Goal: Task Accomplishment & Management: Use online tool/utility

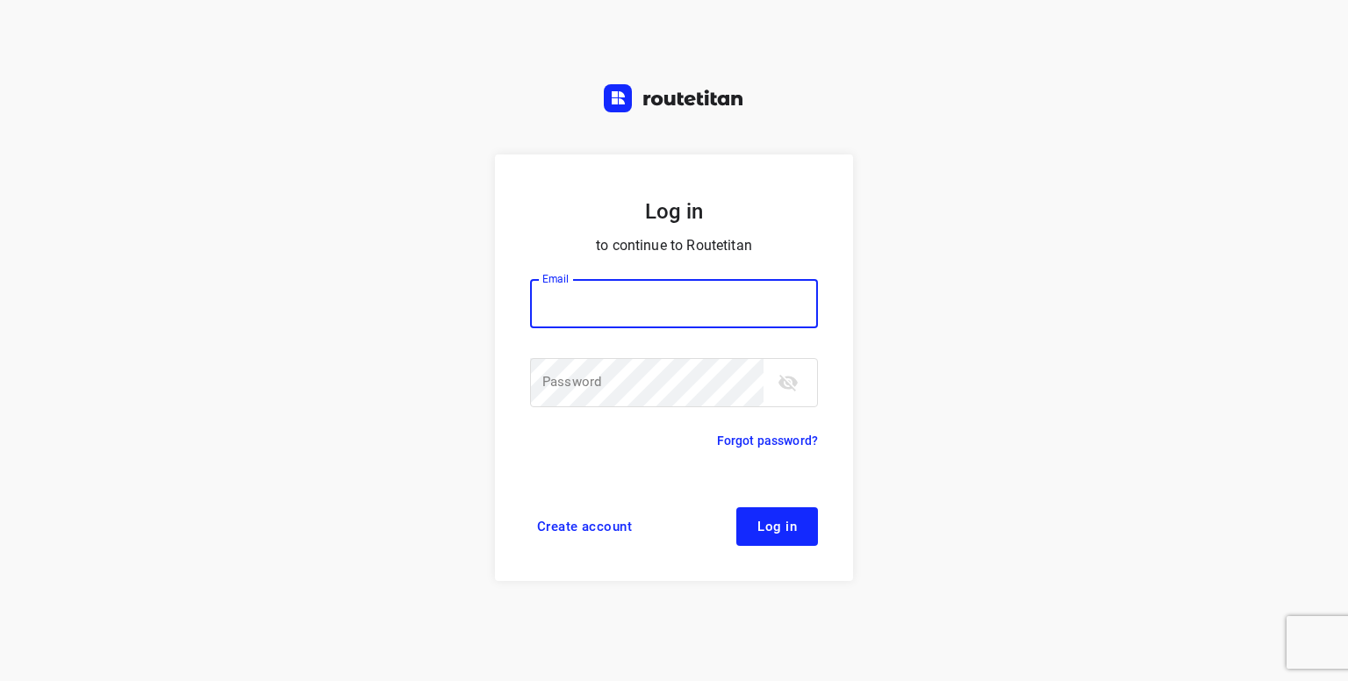
click at [632, 292] on input "email" at bounding box center [674, 303] width 288 height 49
type input "[PERSON_NAME][EMAIL_ADDRESS][DOMAIN_NAME]"
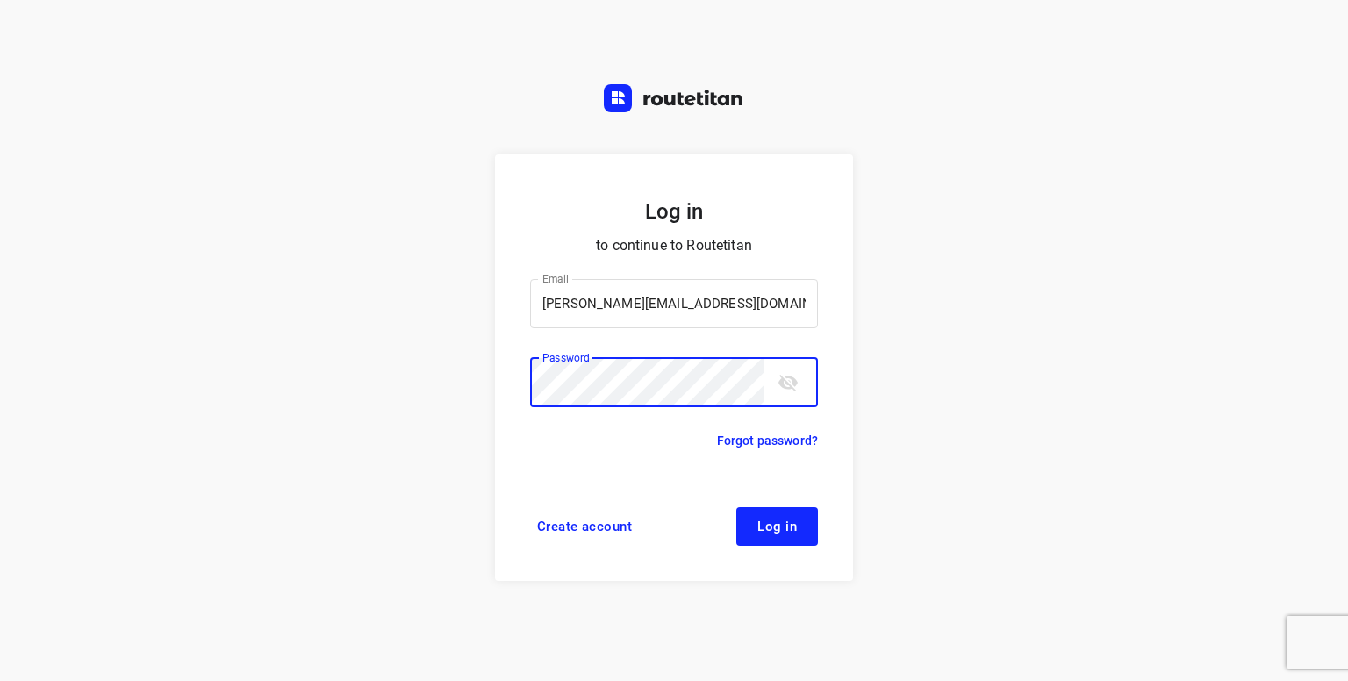
click at [736, 507] on button "Log in" at bounding box center [777, 526] width 82 height 39
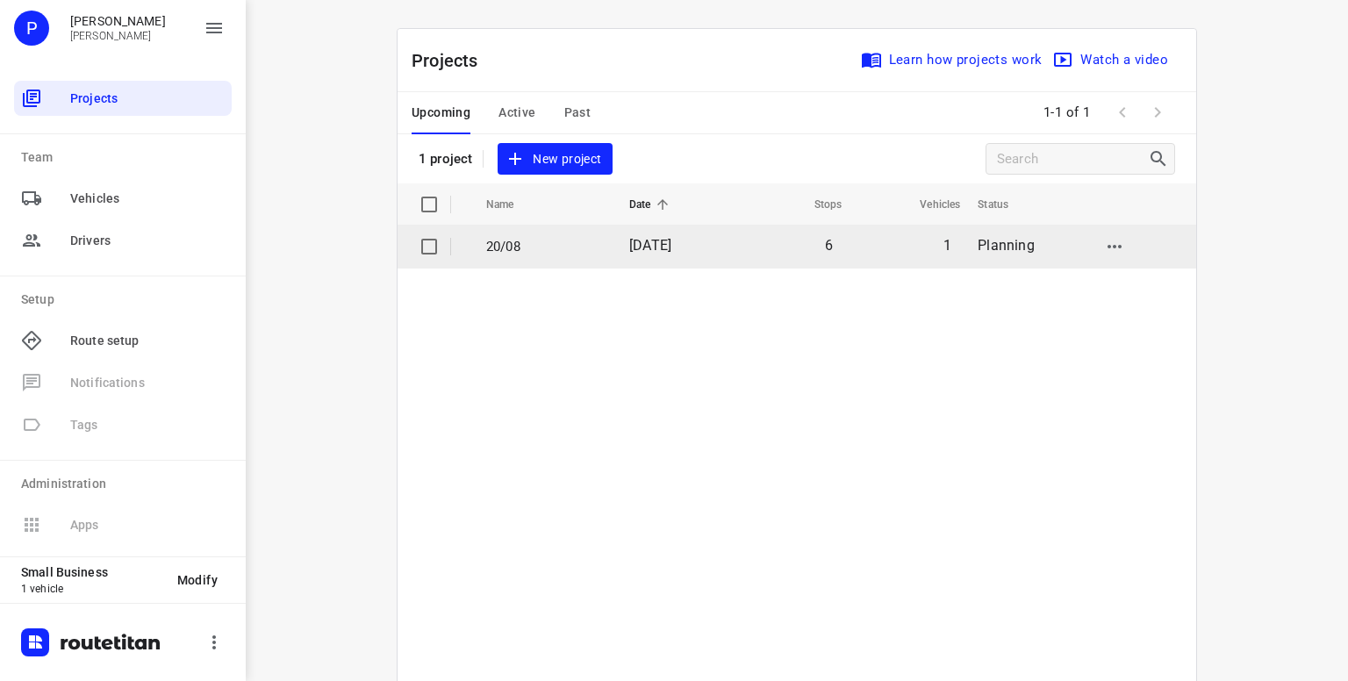
click at [491, 252] on p "20/08" at bounding box center [544, 247] width 117 height 20
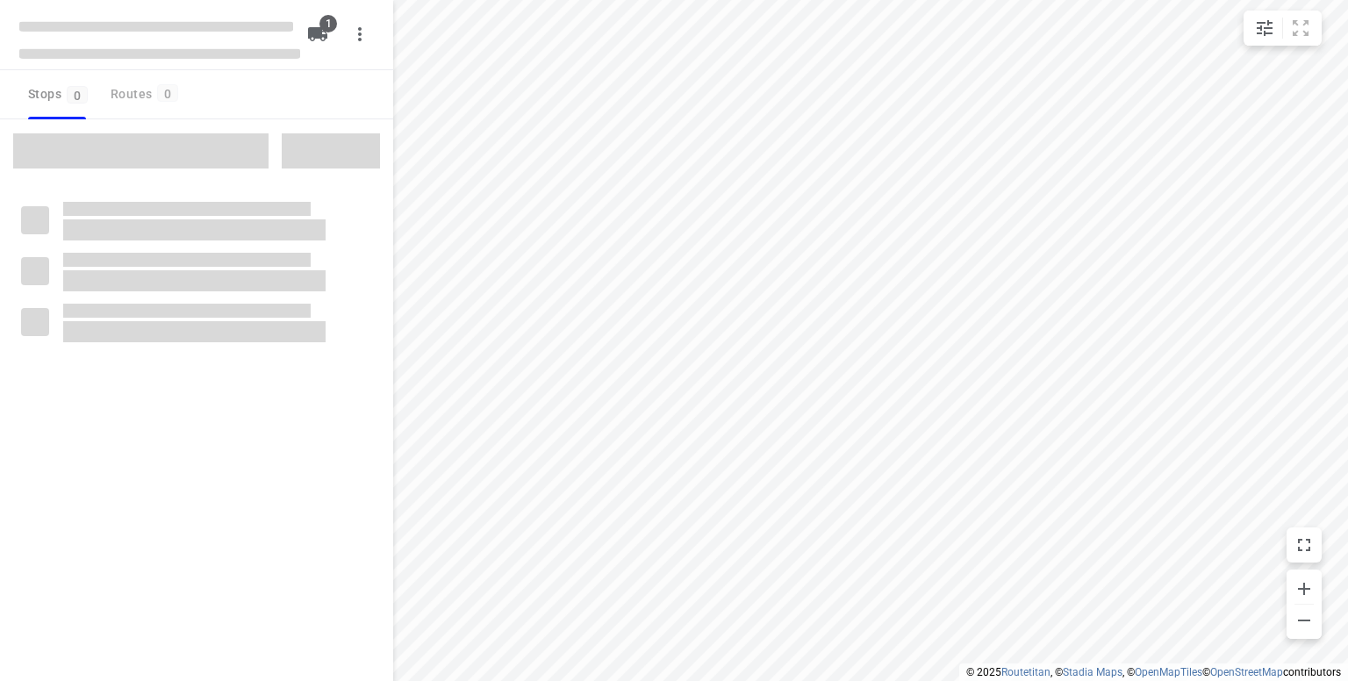
type input "distance"
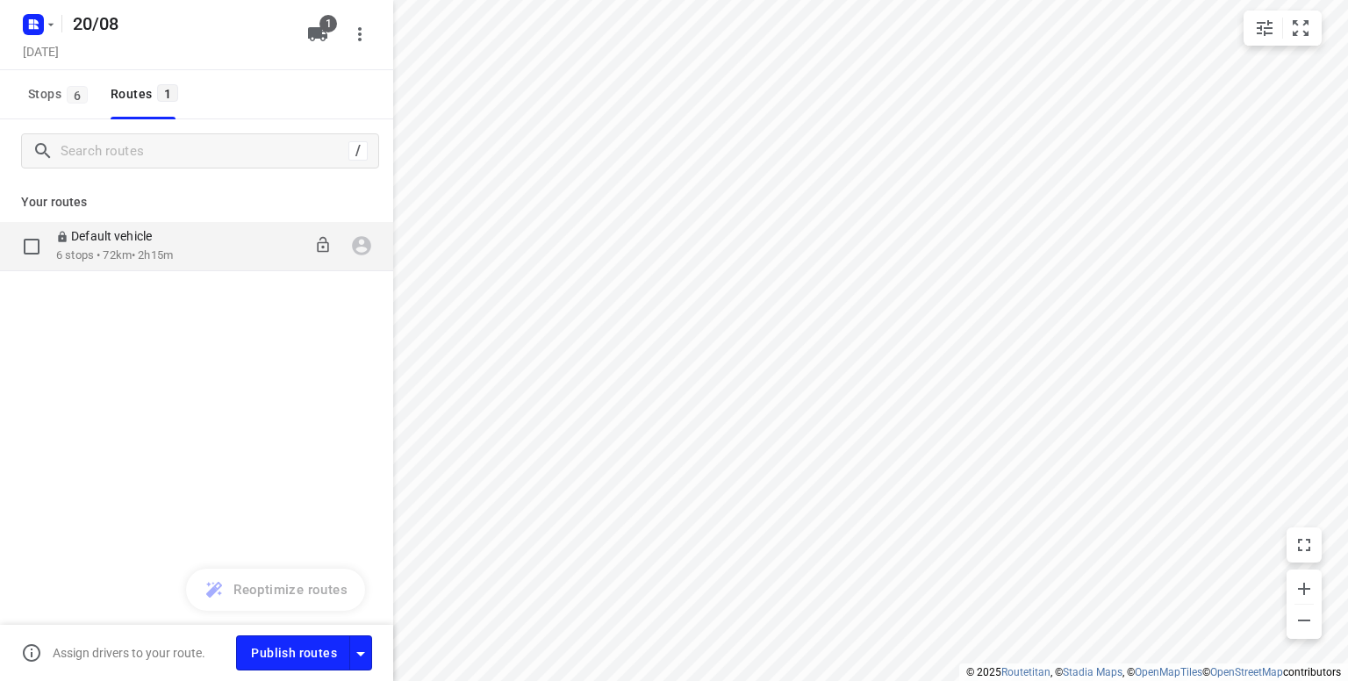
click at [111, 256] on p "6 stops • 72km • 2h15m" at bounding box center [114, 255] width 117 height 17
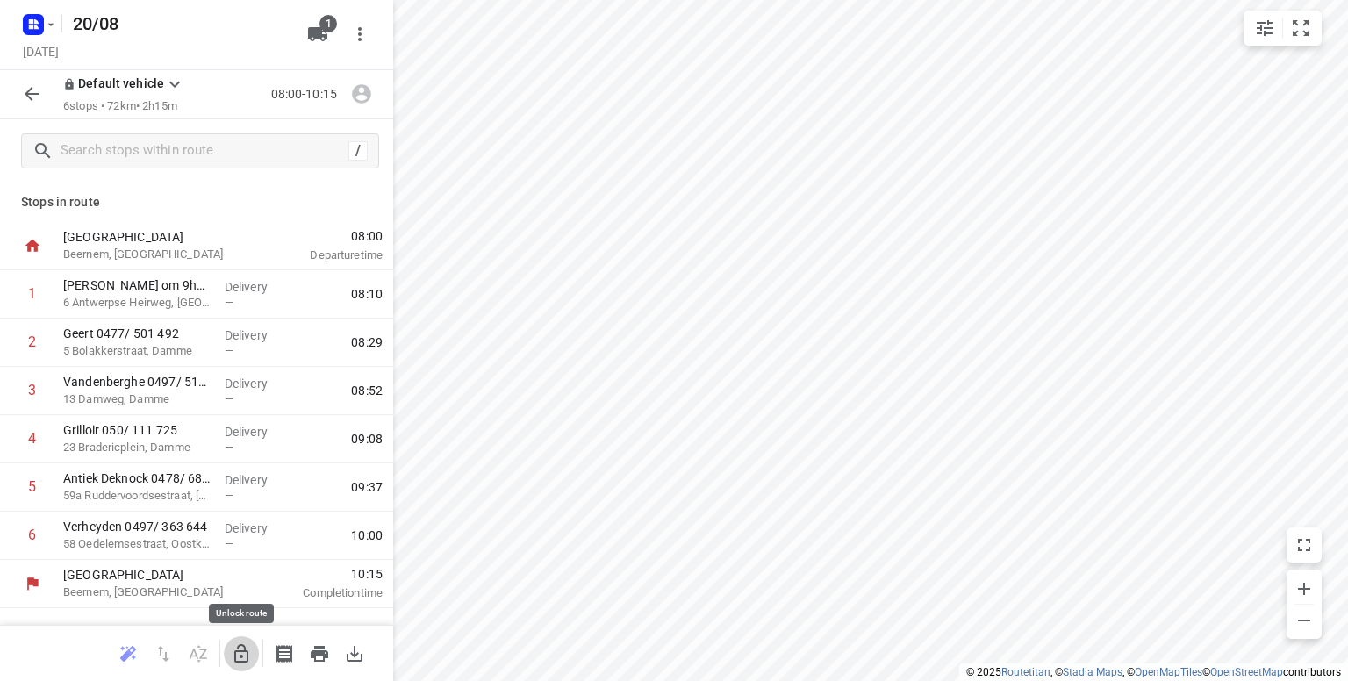
click at [237, 660] on icon "button" at bounding box center [241, 653] width 21 height 21
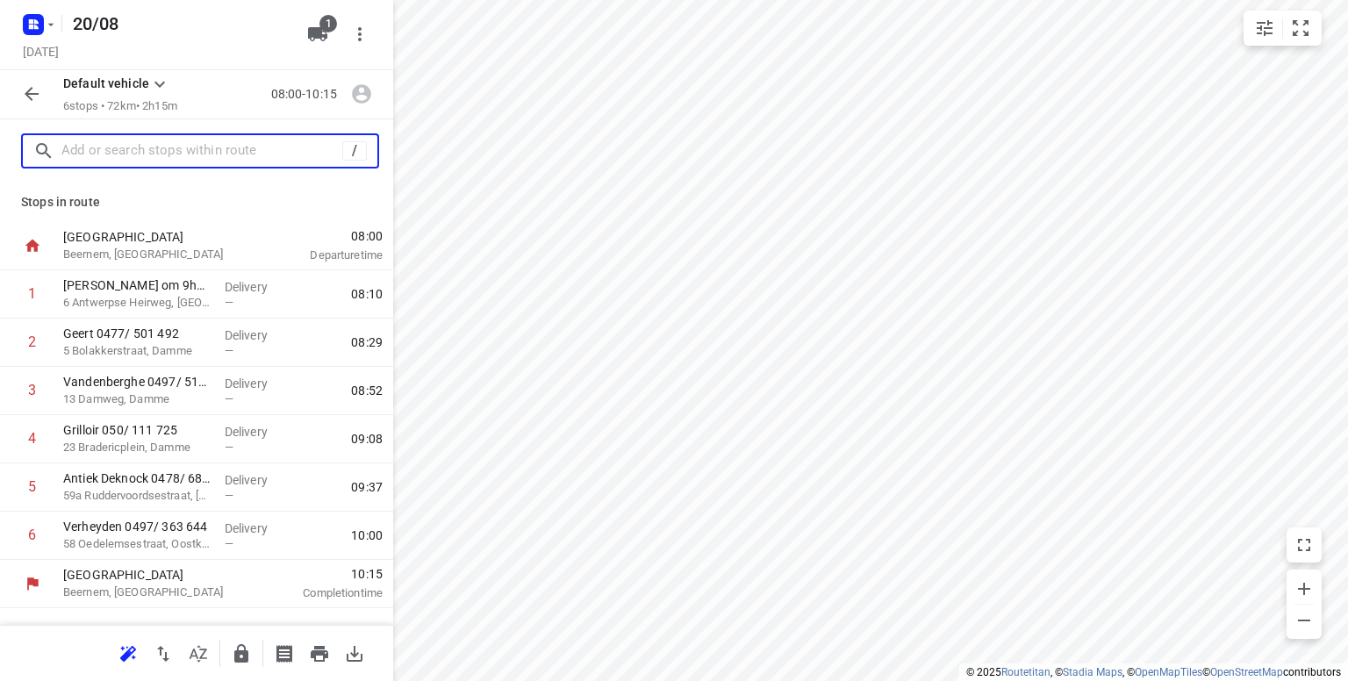
click at [85, 161] on input "text" at bounding box center [201, 151] width 281 height 27
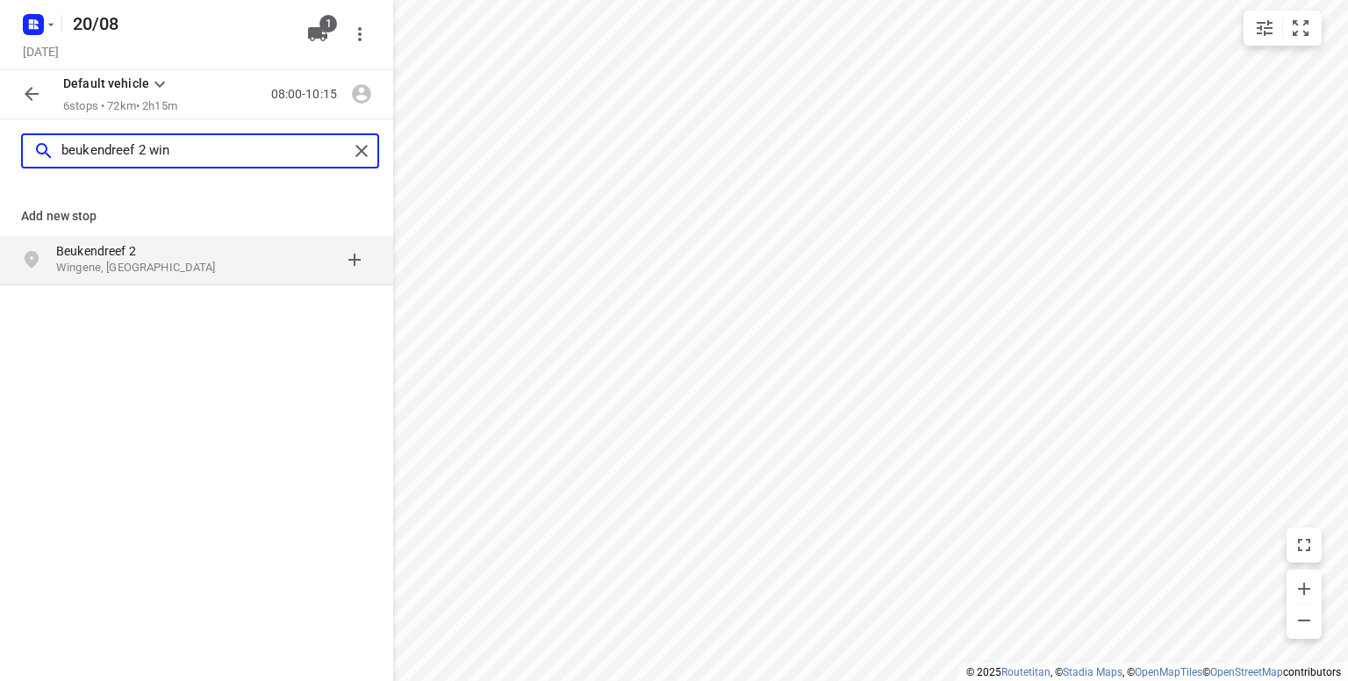
click at [85, 161] on input "beukendreef 2 win" at bounding box center [204, 151] width 287 height 27
type input "beukendreef 2 win"
click at [90, 261] on p "Wingene, België" at bounding box center [136, 268] width 161 height 17
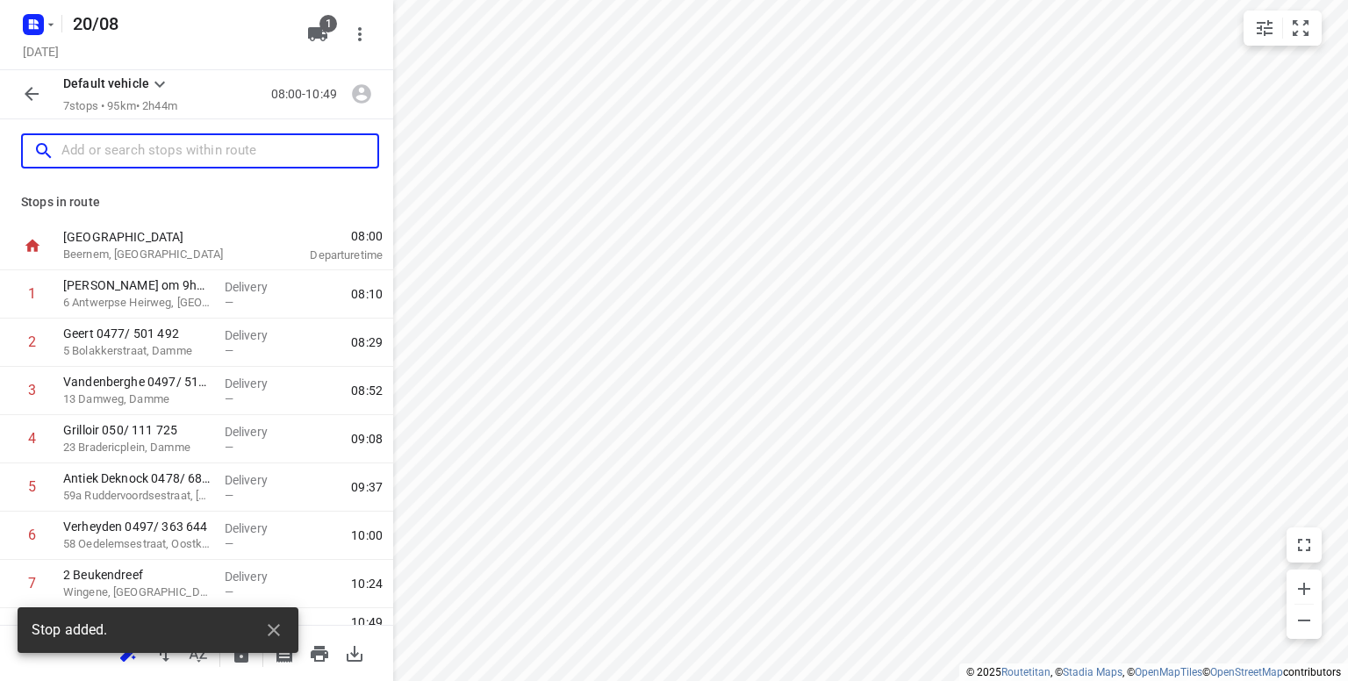
scroll to position [32, 0]
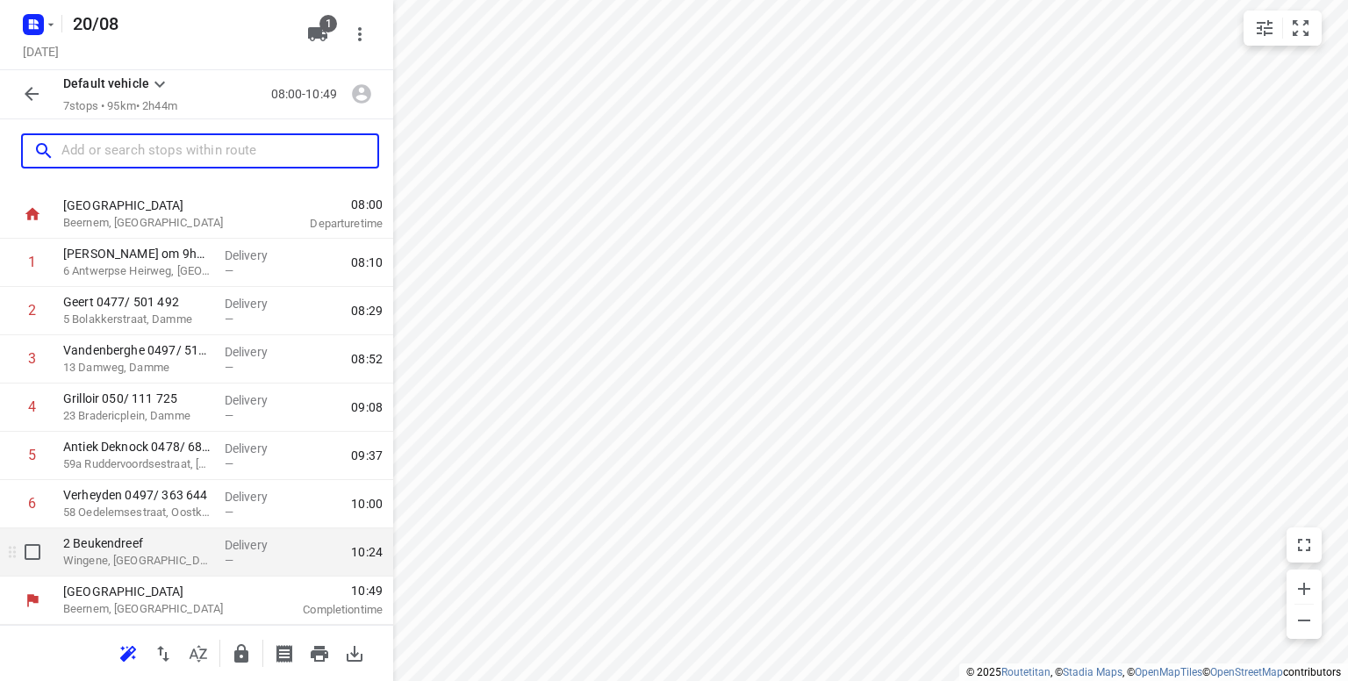
click at [155, 562] on p "Wingene, Belgium" at bounding box center [136, 561] width 147 height 18
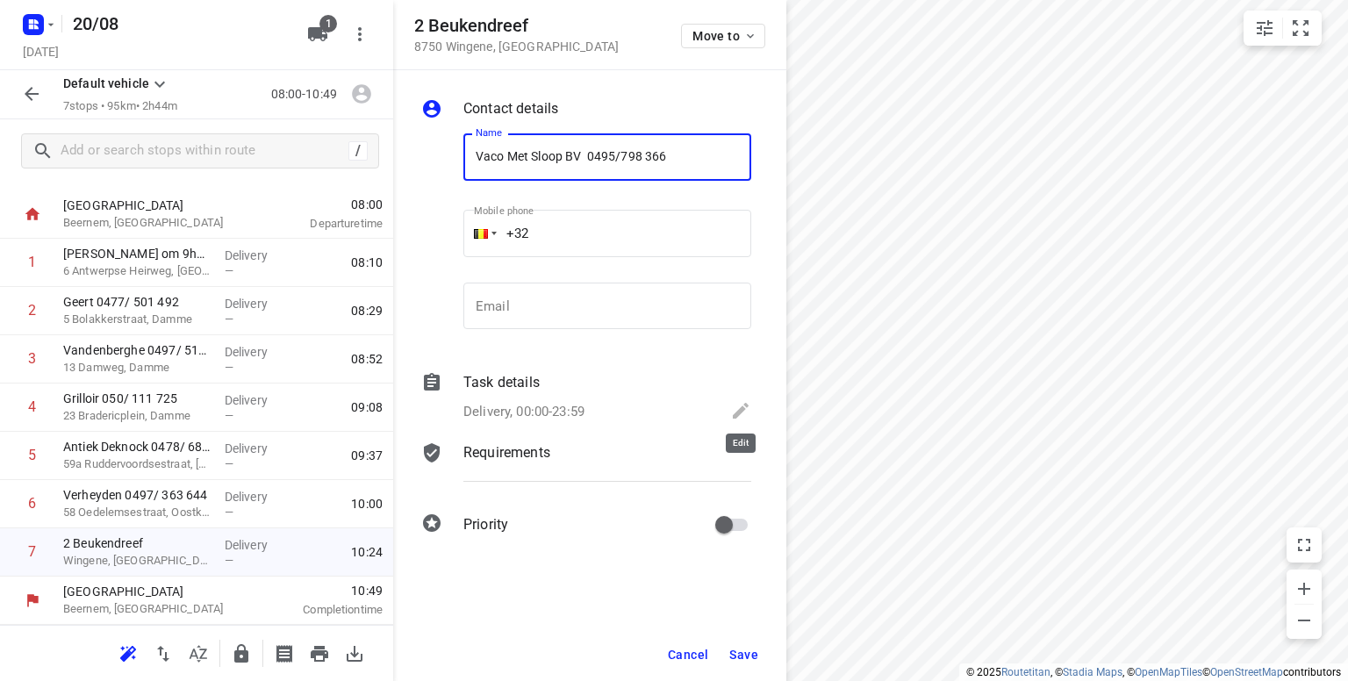
type input "Vaco Met Sloop BV 0495/798 366"
click at [739, 410] on icon at bounding box center [741, 411] width 16 height 16
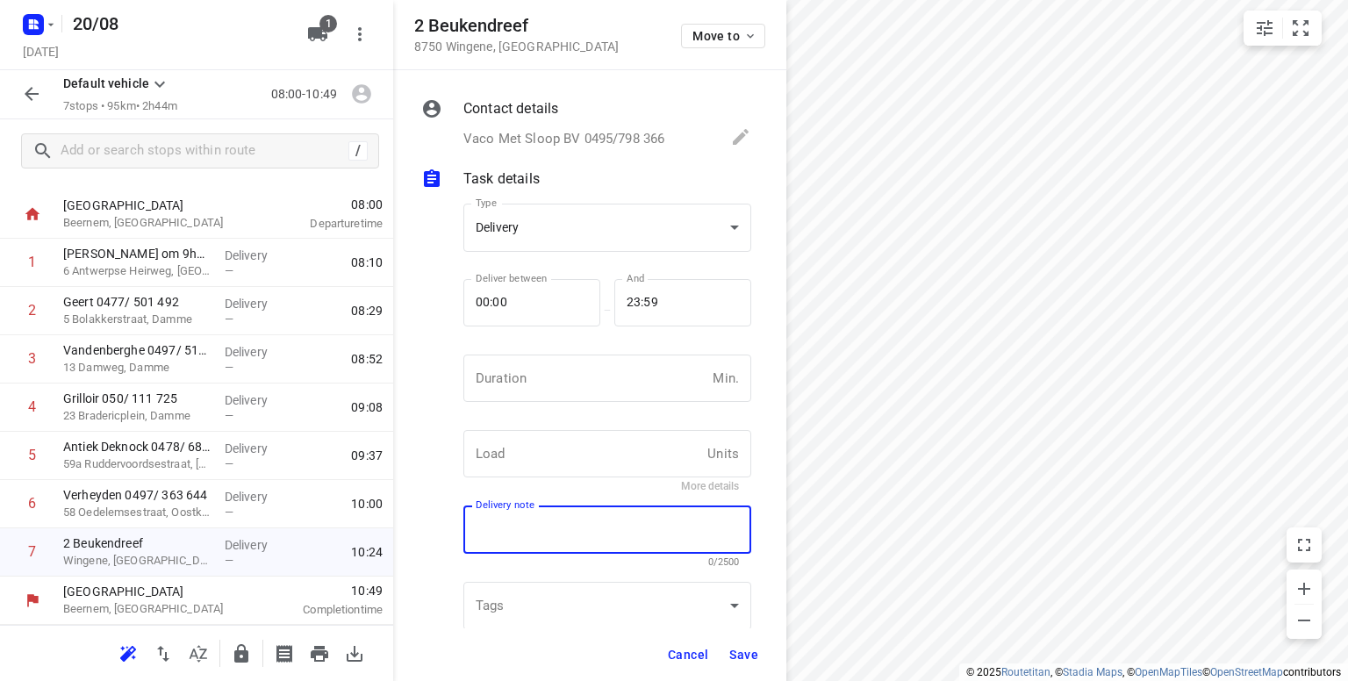
click at [585, 527] on textarea at bounding box center [607, 530] width 263 height 16
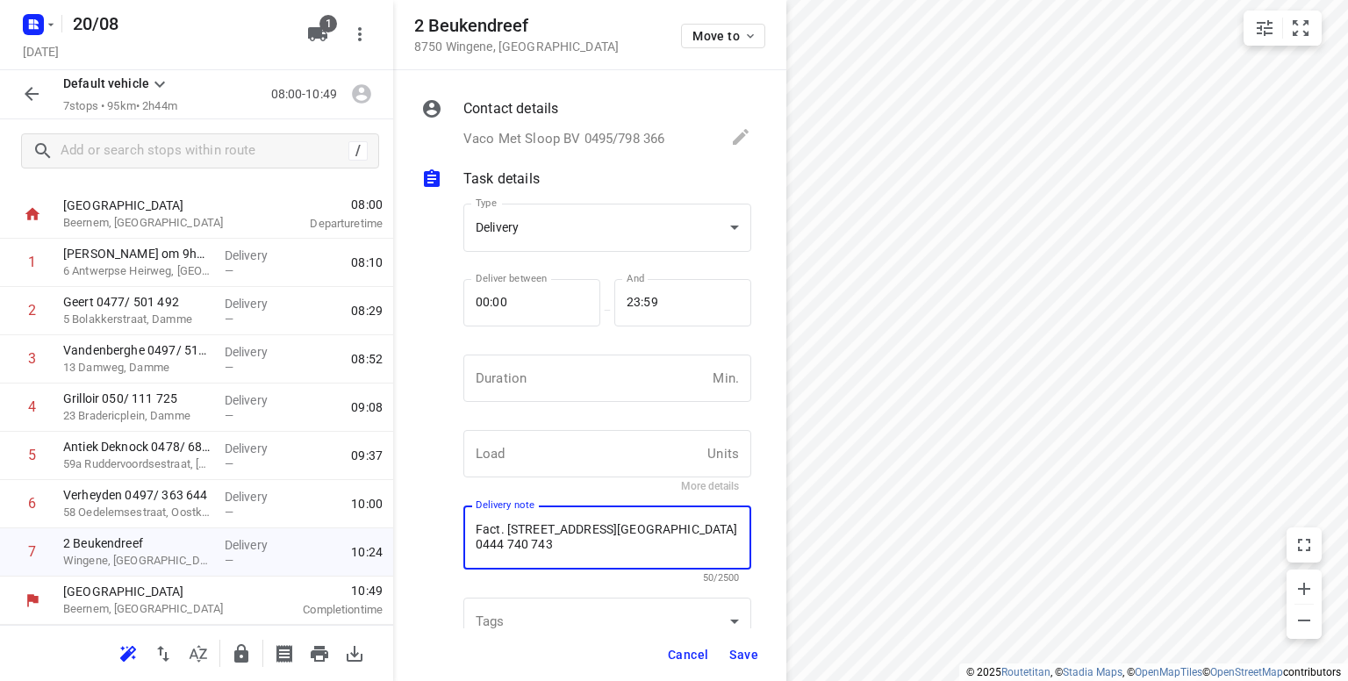
type textarea "Fact. regenbeekstraat 17 Roeselare BE 0444 740 743"
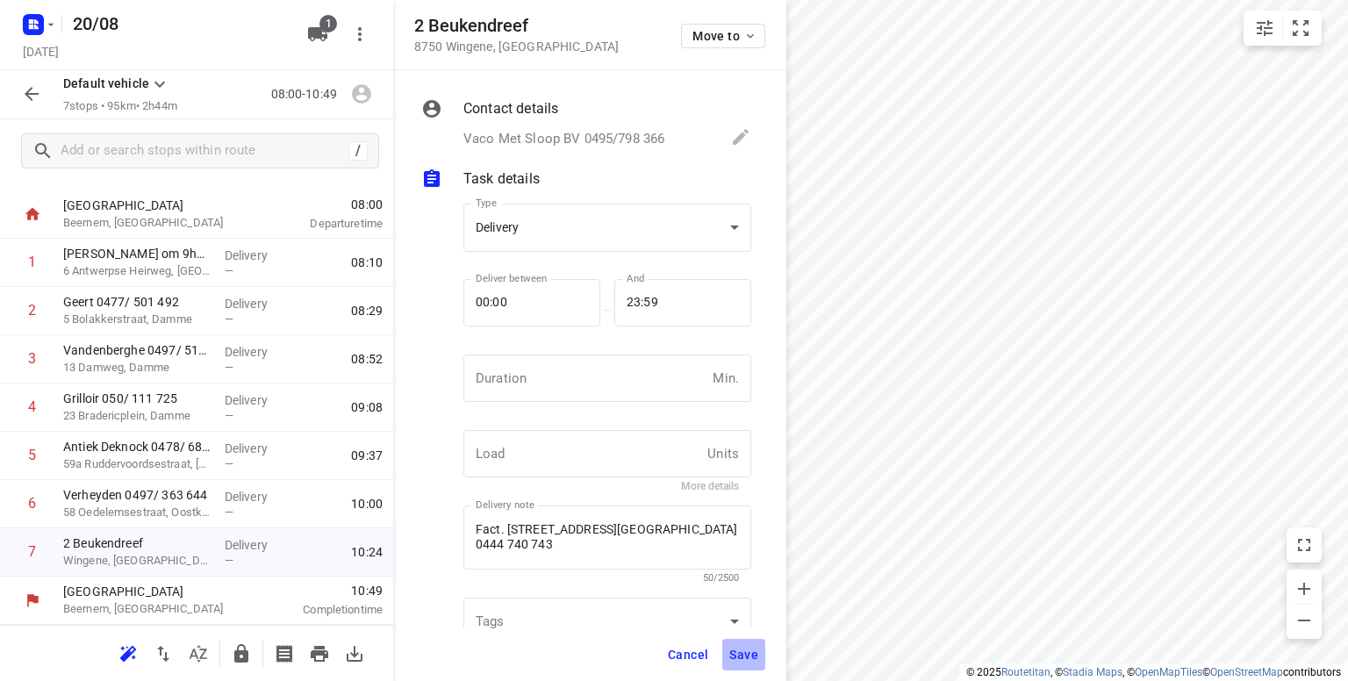
click at [757, 655] on span "Save" at bounding box center [743, 655] width 29 height 14
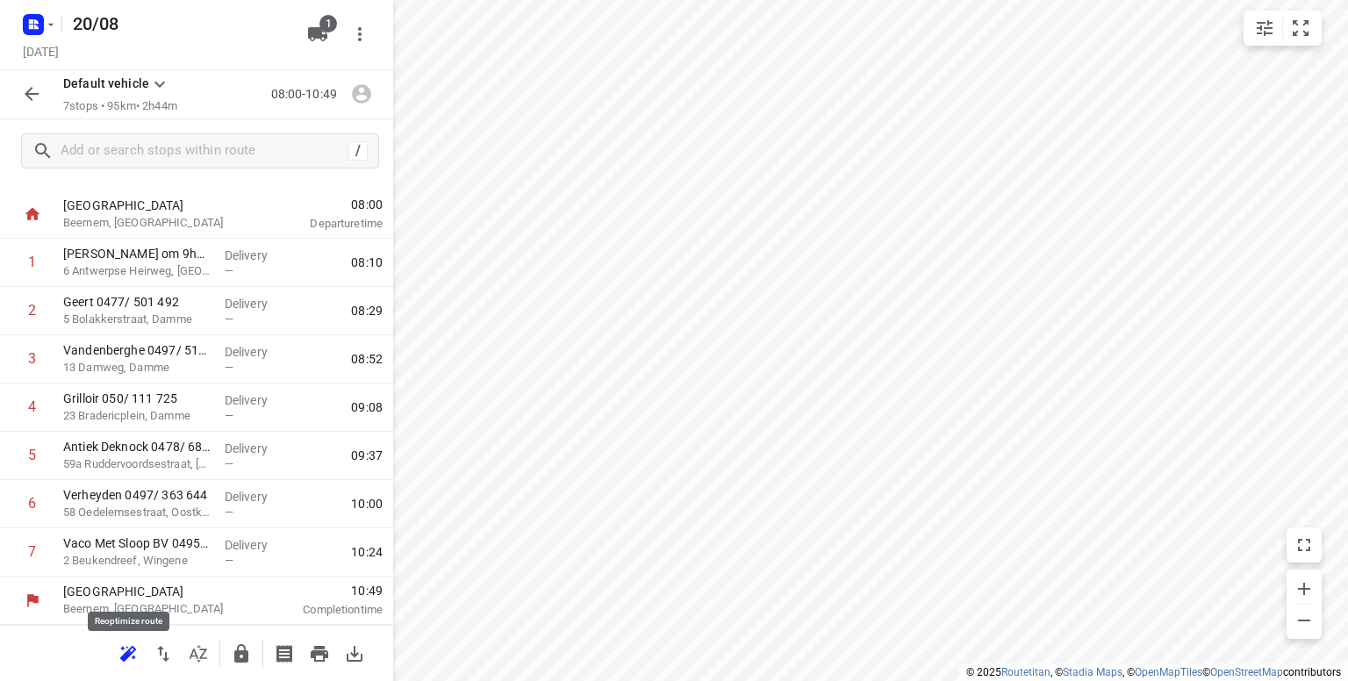
click at [131, 659] on icon "button" at bounding box center [128, 653] width 21 height 21
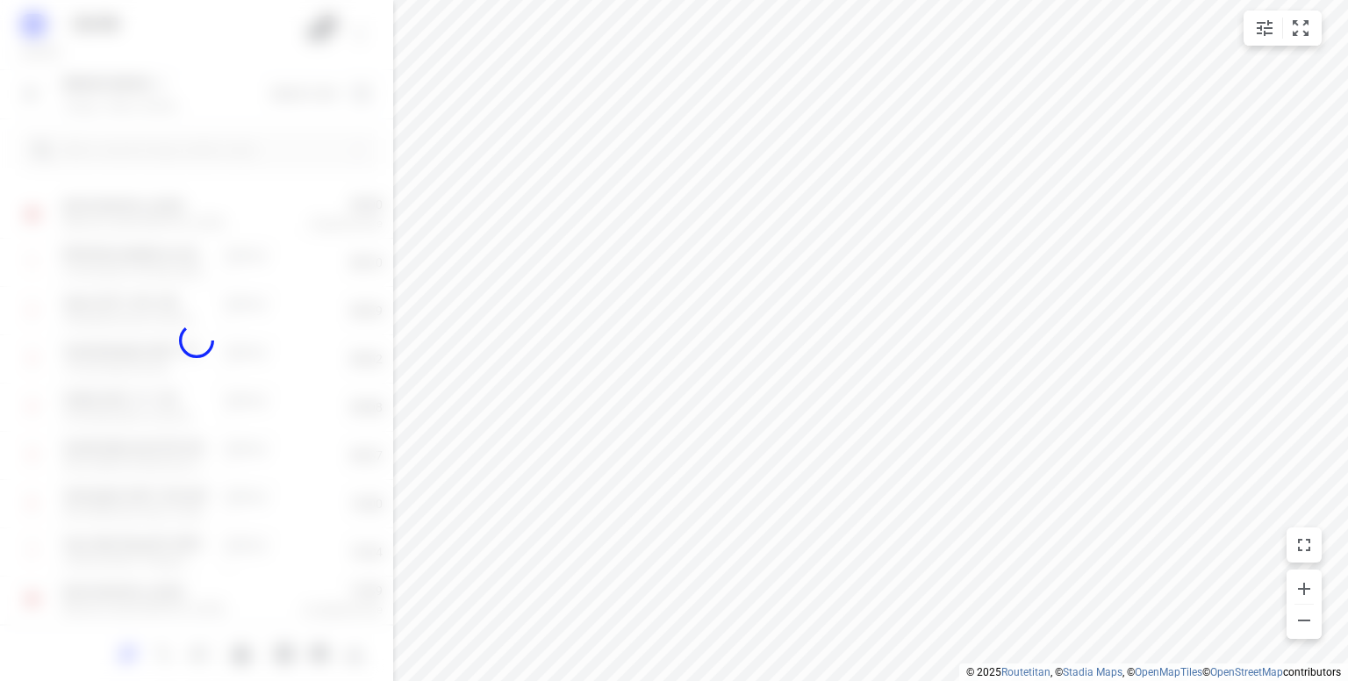
click at [131, 659] on div at bounding box center [196, 340] width 393 height 681
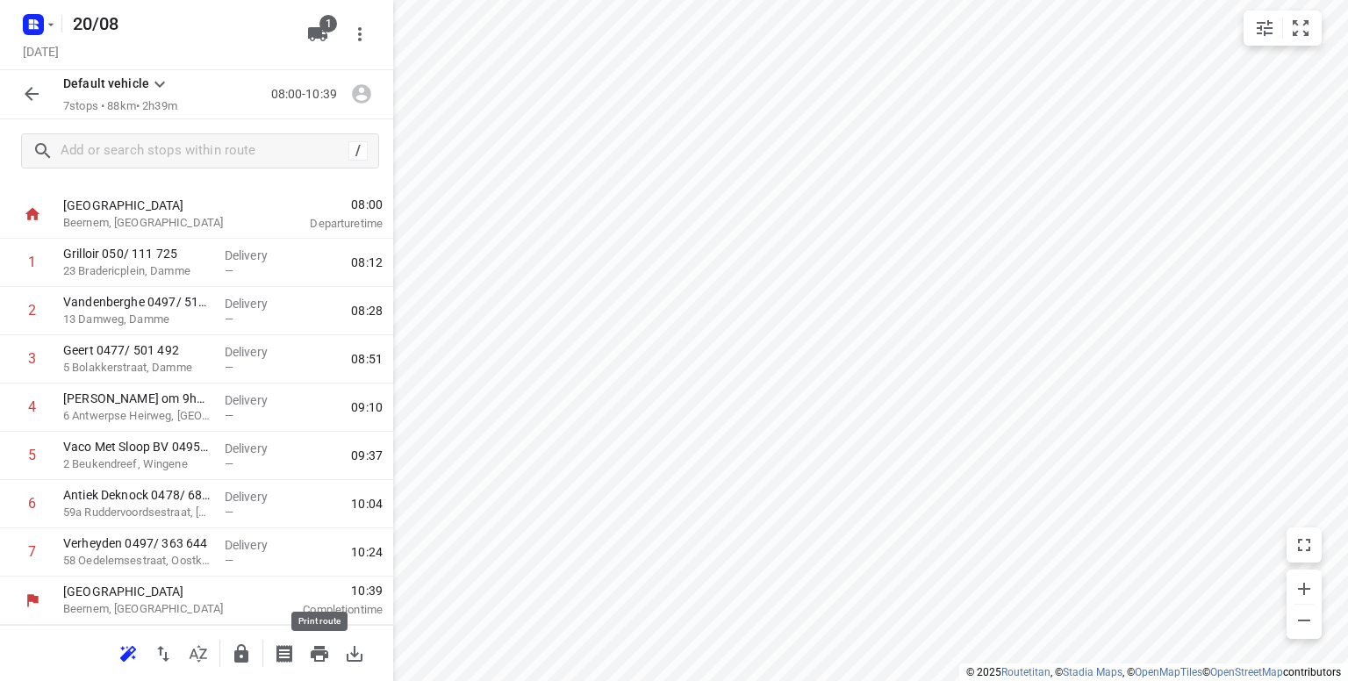
click at [313, 653] on icon "button" at bounding box center [320, 654] width 18 height 16
click at [238, 650] on icon "button" at bounding box center [241, 653] width 14 height 18
click at [39, 31] on rect "button" at bounding box center [33, 24] width 21 height 21
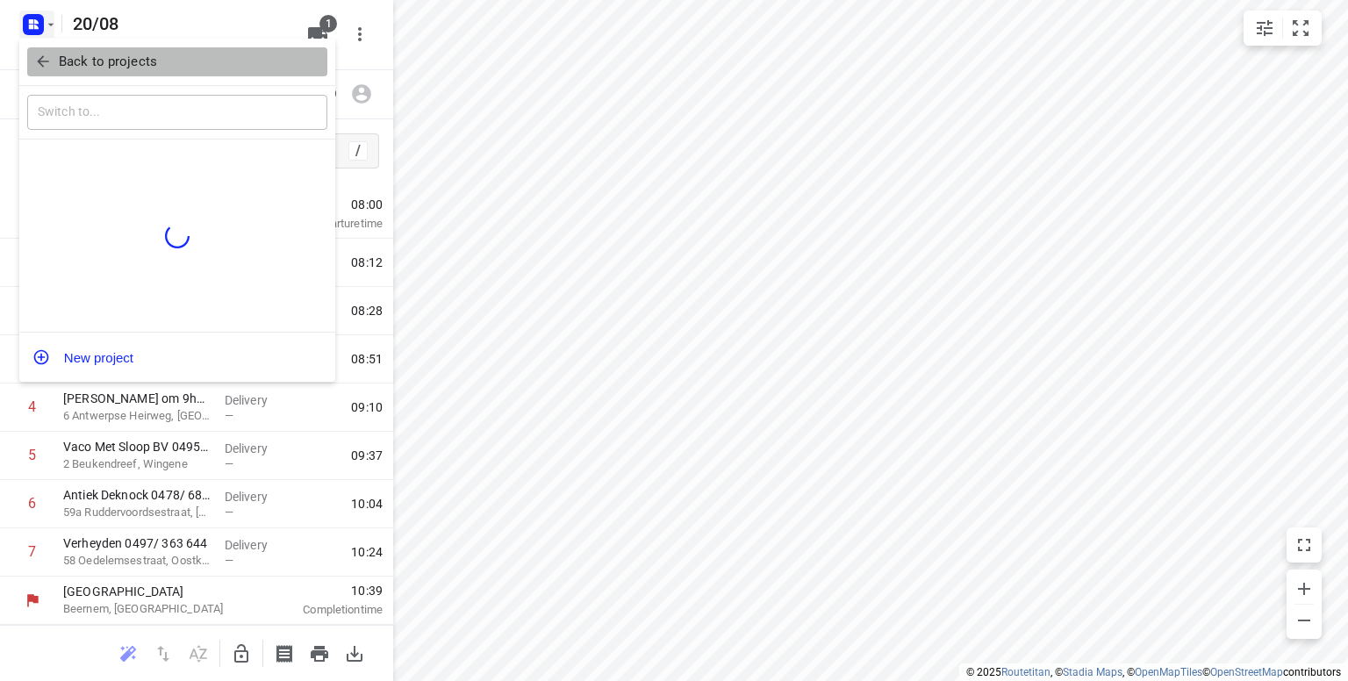
click at [49, 61] on icon "button" at bounding box center [43, 62] width 18 height 18
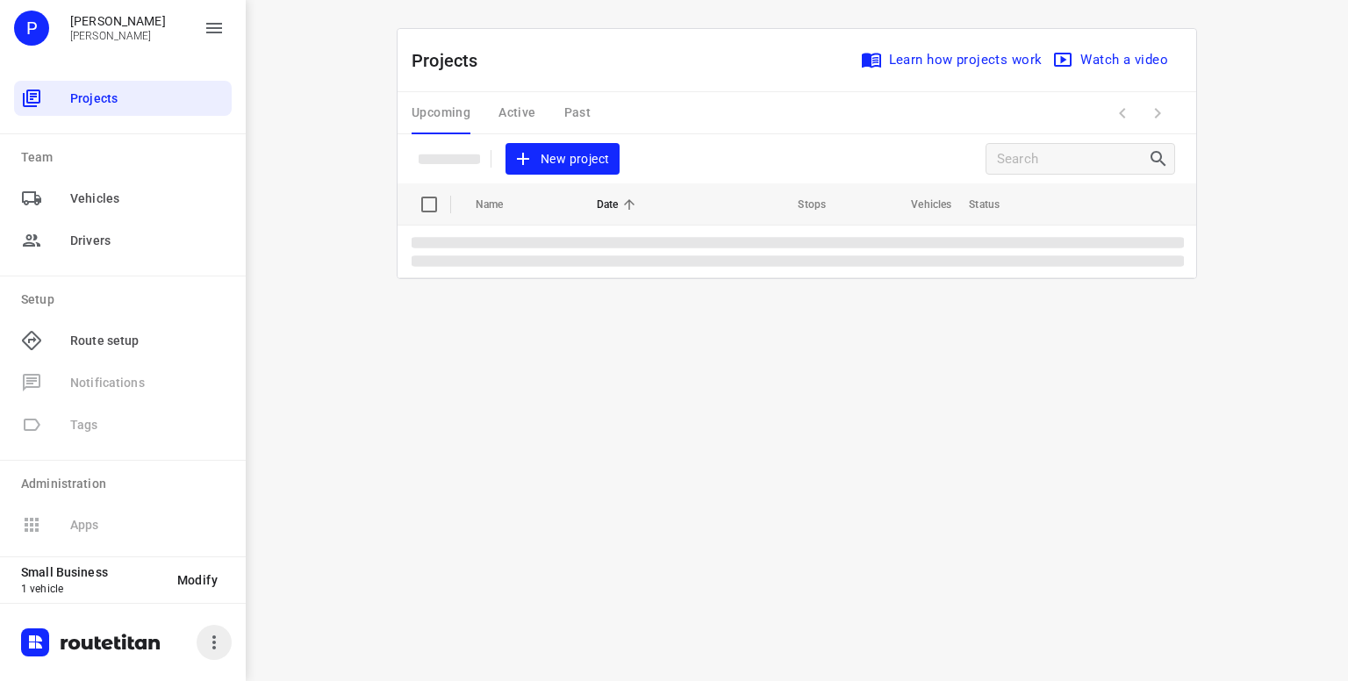
click at [211, 644] on icon "button" at bounding box center [214, 642] width 21 height 21
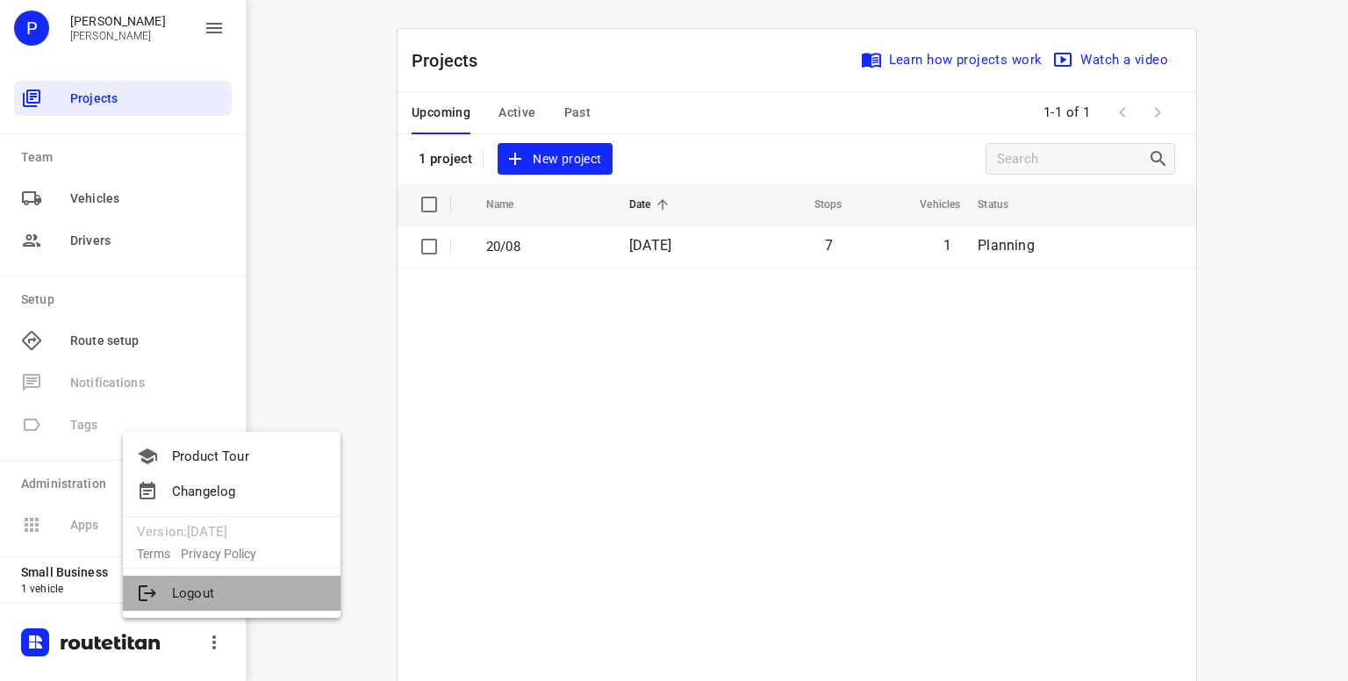
click at [191, 591] on li "Logout" at bounding box center [232, 593] width 218 height 35
